Goal: Task Accomplishment & Management: Use online tool/utility

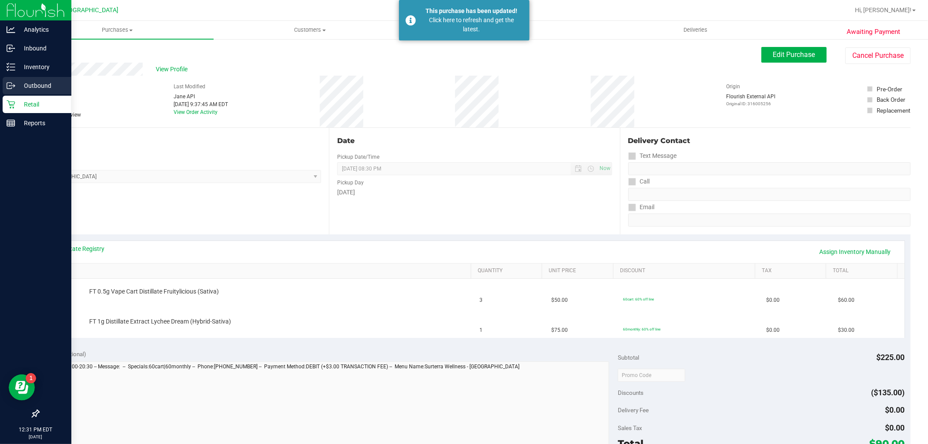
scroll to position [84, 0]
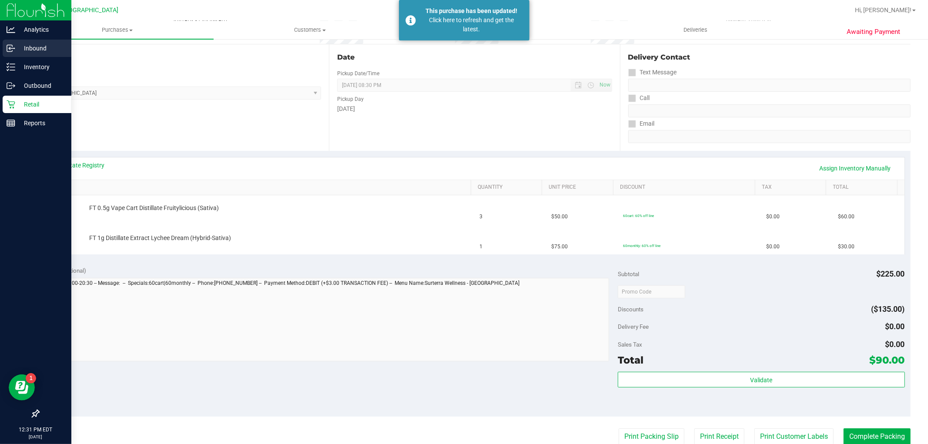
click at [33, 51] on p "Inbound" at bounding box center [41, 48] width 52 height 10
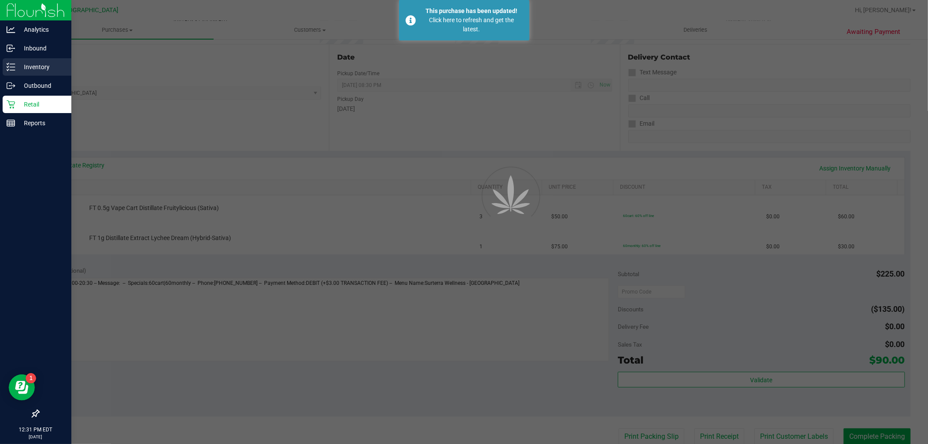
click at [38, 68] on p "Inventory" at bounding box center [41, 67] width 52 height 10
click at [38, 67] on p "Inventory" at bounding box center [41, 67] width 52 height 10
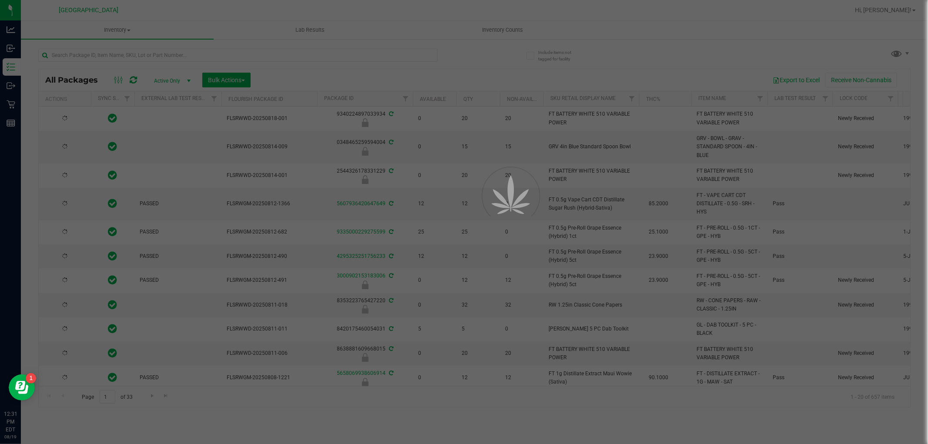
click at [127, 58] on div at bounding box center [464, 222] width 928 height 444
click at [127, 55] on input "text" at bounding box center [237, 55] width 399 height 13
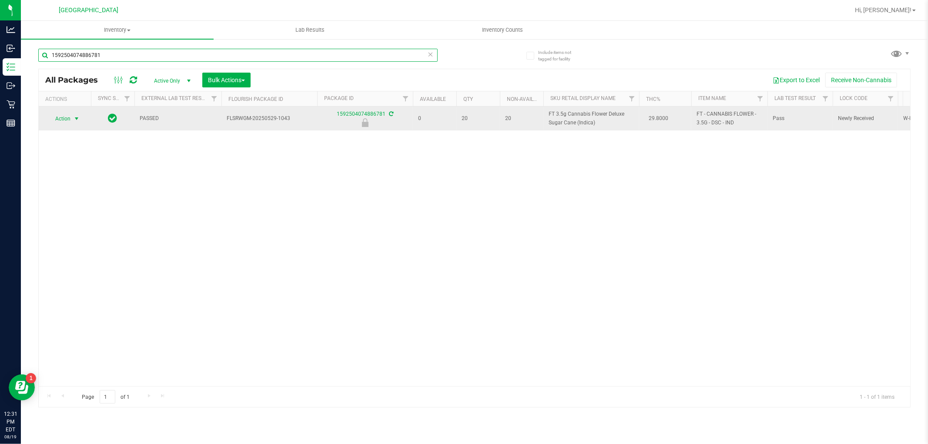
type input "1592504074886781"
click at [77, 118] on span "select" at bounding box center [76, 118] width 7 height 7
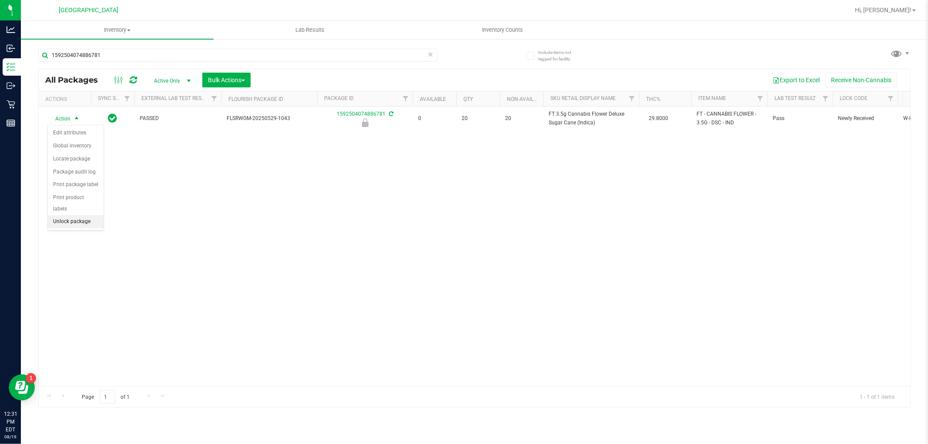
click at [79, 222] on li "Unlock package" at bounding box center [76, 221] width 56 height 13
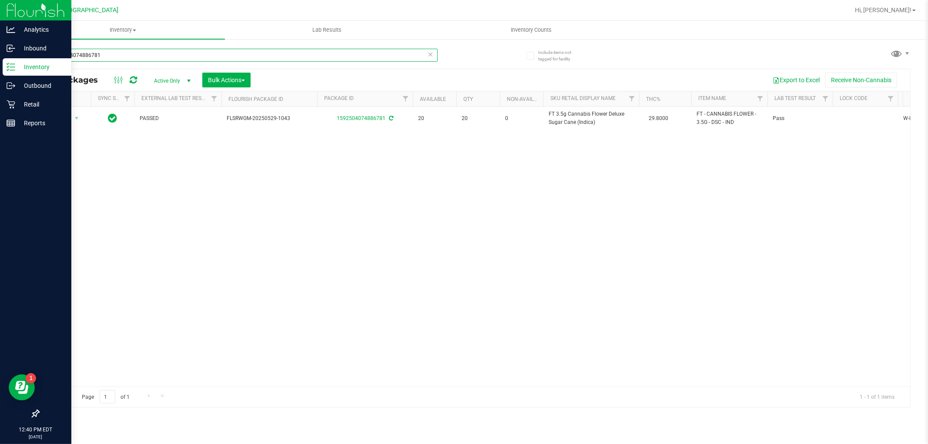
drag, startPoint x: 125, startPoint y: 55, endPoint x: 16, endPoint y: 64, distance: 109.5
click at [17, 64] on div "Analytics Inbound Inventory Outbound Retail Reports 12:40 PM EDT [DATE] 08/19 […" at bounding box center [464, 222] width 928 height 444
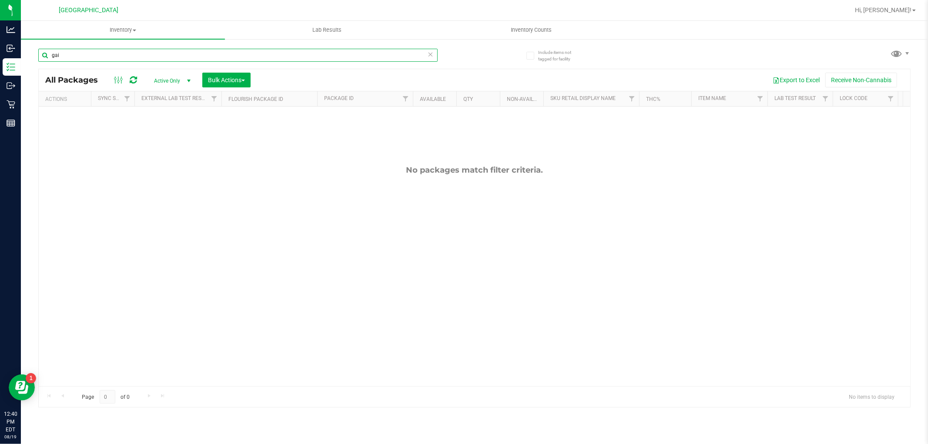
drag, startPoint x: 65, startPoint y: 58, endPoint x: 33, endPoint y: 61, distance: 32.3
click at [38, 61] on input "gai" at bounding box center [237, 55] width 399 height 13
type input "gpe"
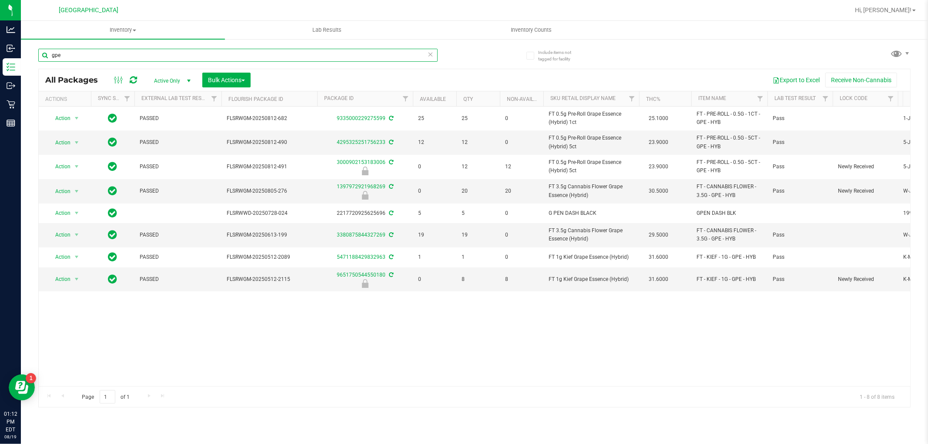
click at [107, 49] on input "gpe" at bounding box center [237, 55] width 399 height 13
type input "FLSRWGM-20240923-2036"
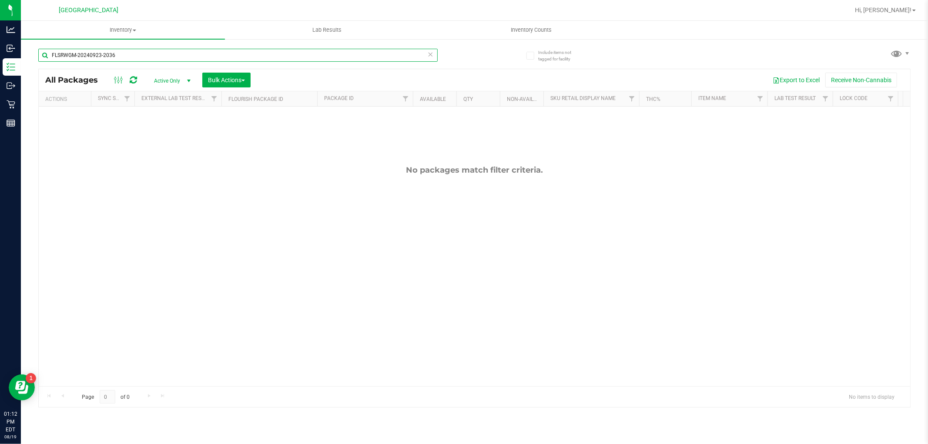
click at [106, 51] on input "FLSRWGM-20240923-2036" at bounding box center [237, 55] width 399 height 13
click at [106, 52] on input "2402415549053454" at bounding box center [237, 55] width 399 height 13
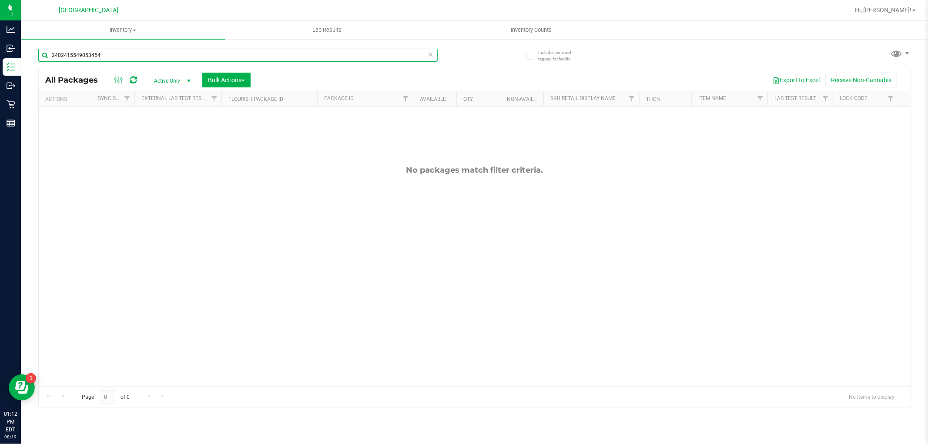
click at [106, 52] on input "2402415549053454" at bounding box center [237, 55] width 399 height 13
type input "2402415549053454"
